Goal: Check status

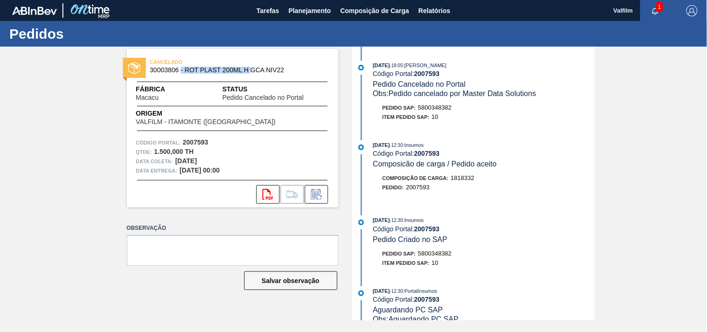
drag, startPoint x: 180, startPoint y: 67, endPoint x: 267, endPoint y: 70, distance: 86.3
click at [267, 70] on span "30003806 - ROT PLAST 200ML H GCA NIV22" at bounding box center [234, 70] width 169 height 7
click at [526, 128] on div "[DATE] 18:05 : [PERSON_NAME] Código Portal: 2007593 Pedido Cancelado no Portal …" at bounding box center [475, 184] width 240 height 274
